Goal: Transaction & Acquisition: Purchase product/service

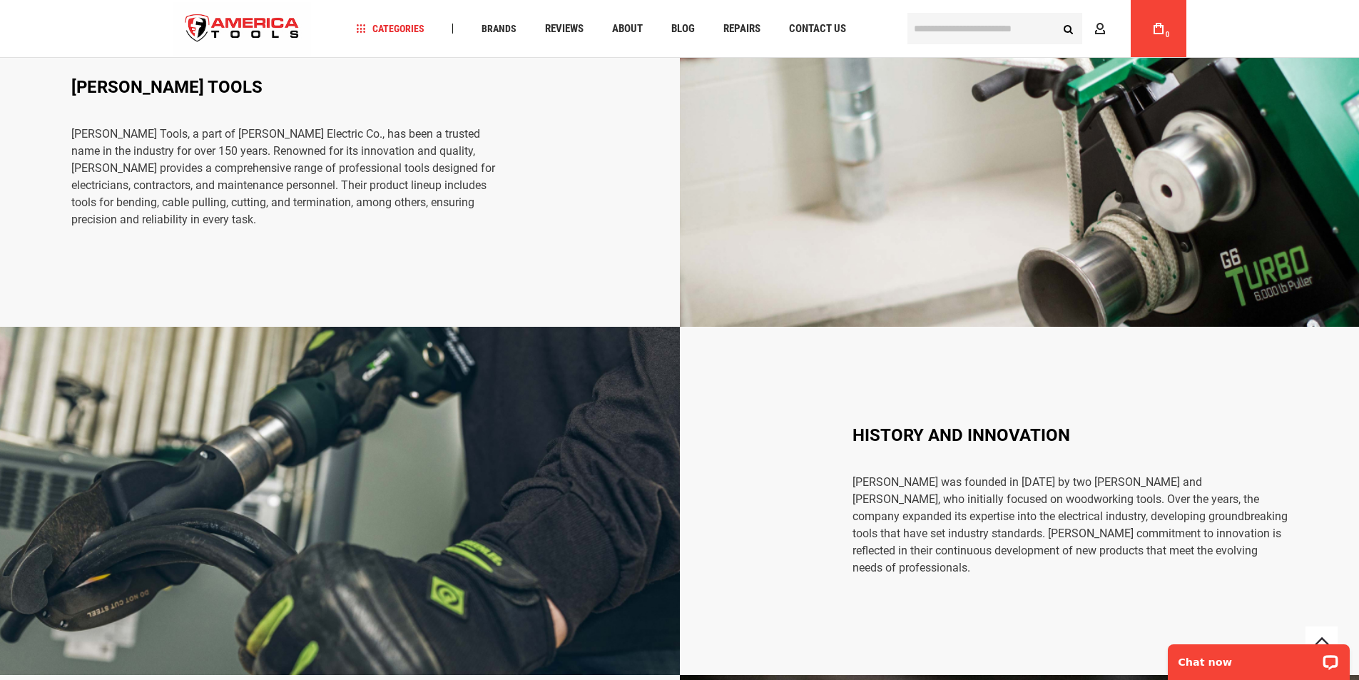
scroll to position [1282, 0]
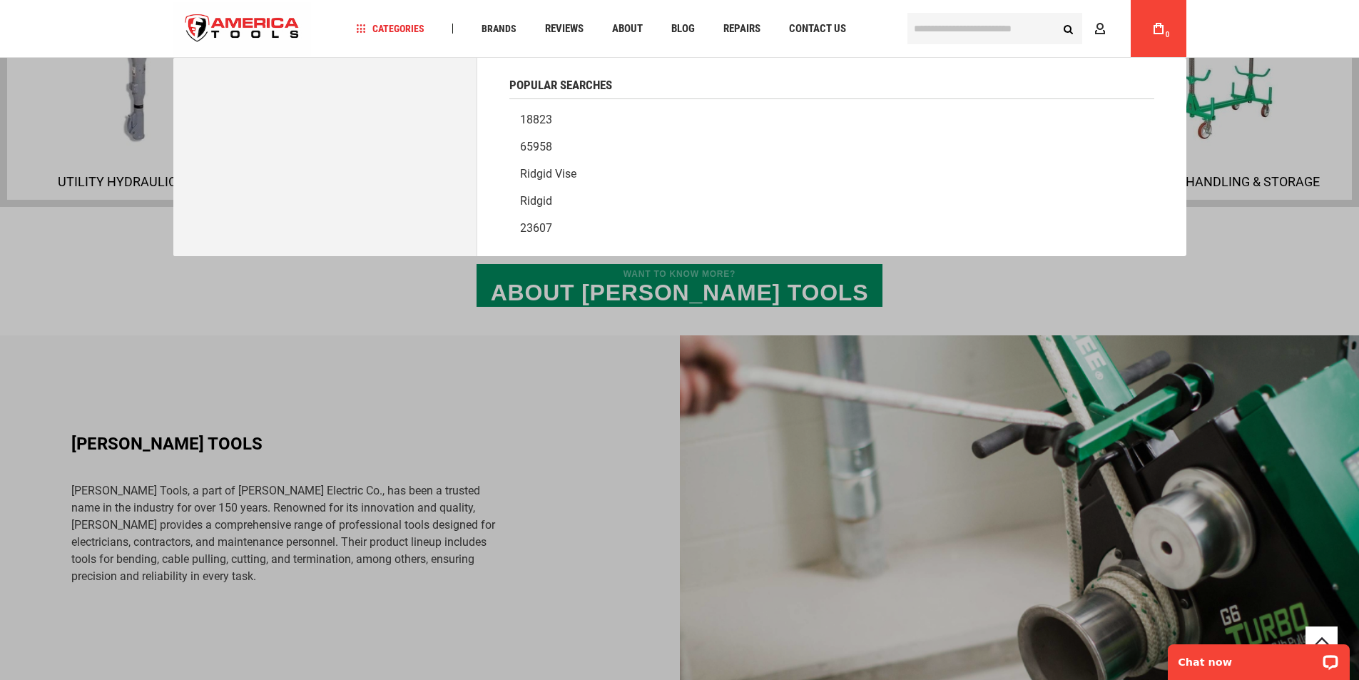
click at [953, 36] on input "text" at bounding box center [995, 28] width 175 height 31
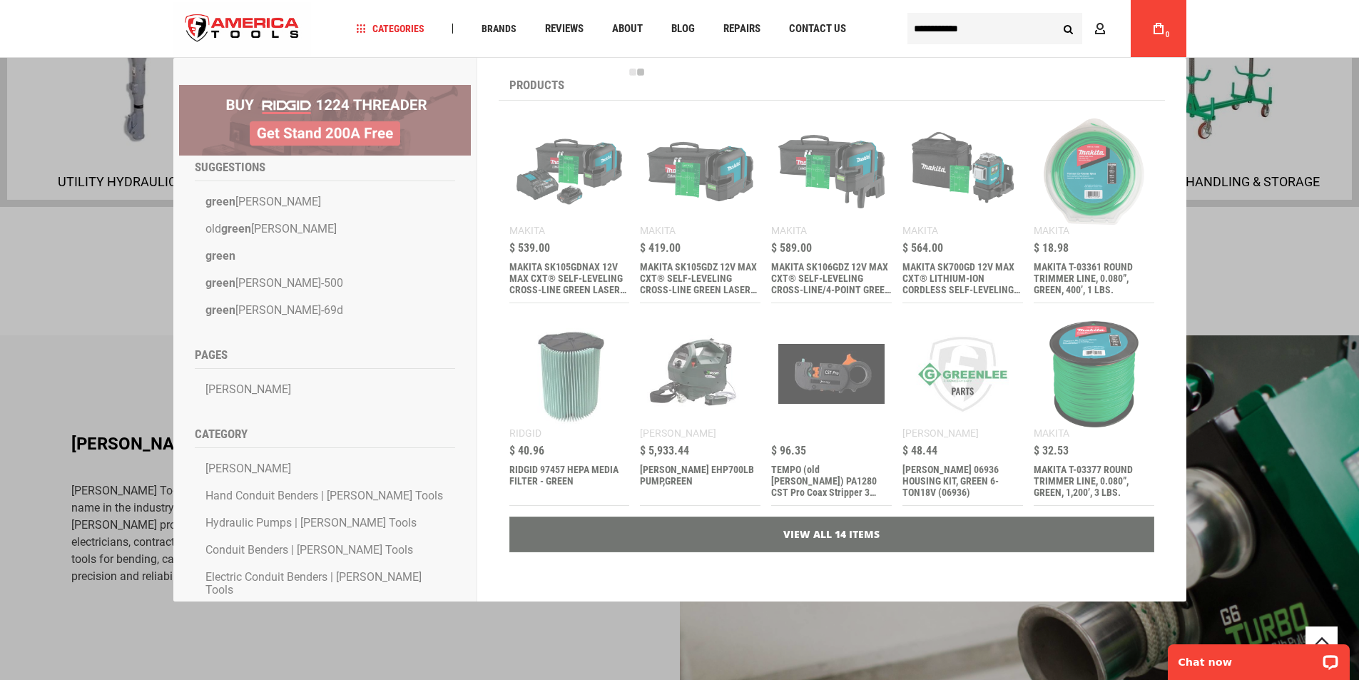
type input "**********"
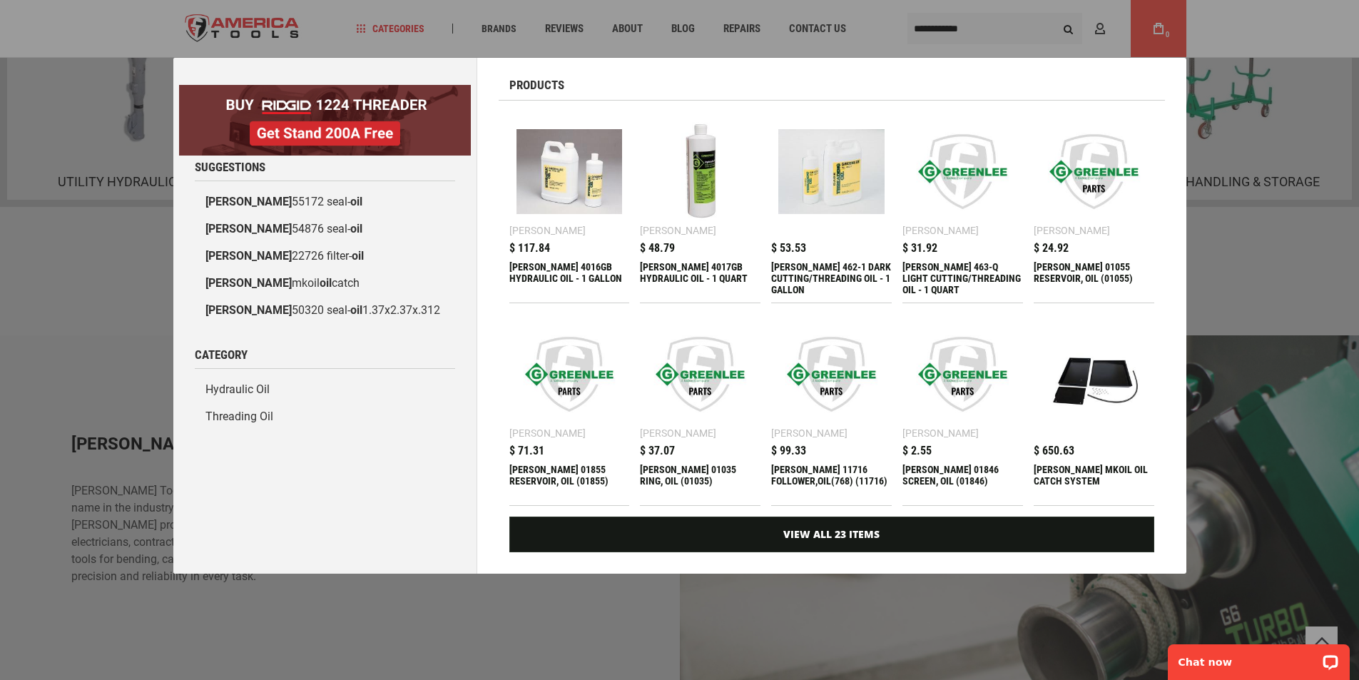
click at [569, 269] on div "[PERSON_NAME] 4016GB HYDRAULIC OIL - 1 GALLON" at bounding box center [570, 278] width 121 height 34
